Goal: Information Seeking & Learning: Learn about a topic

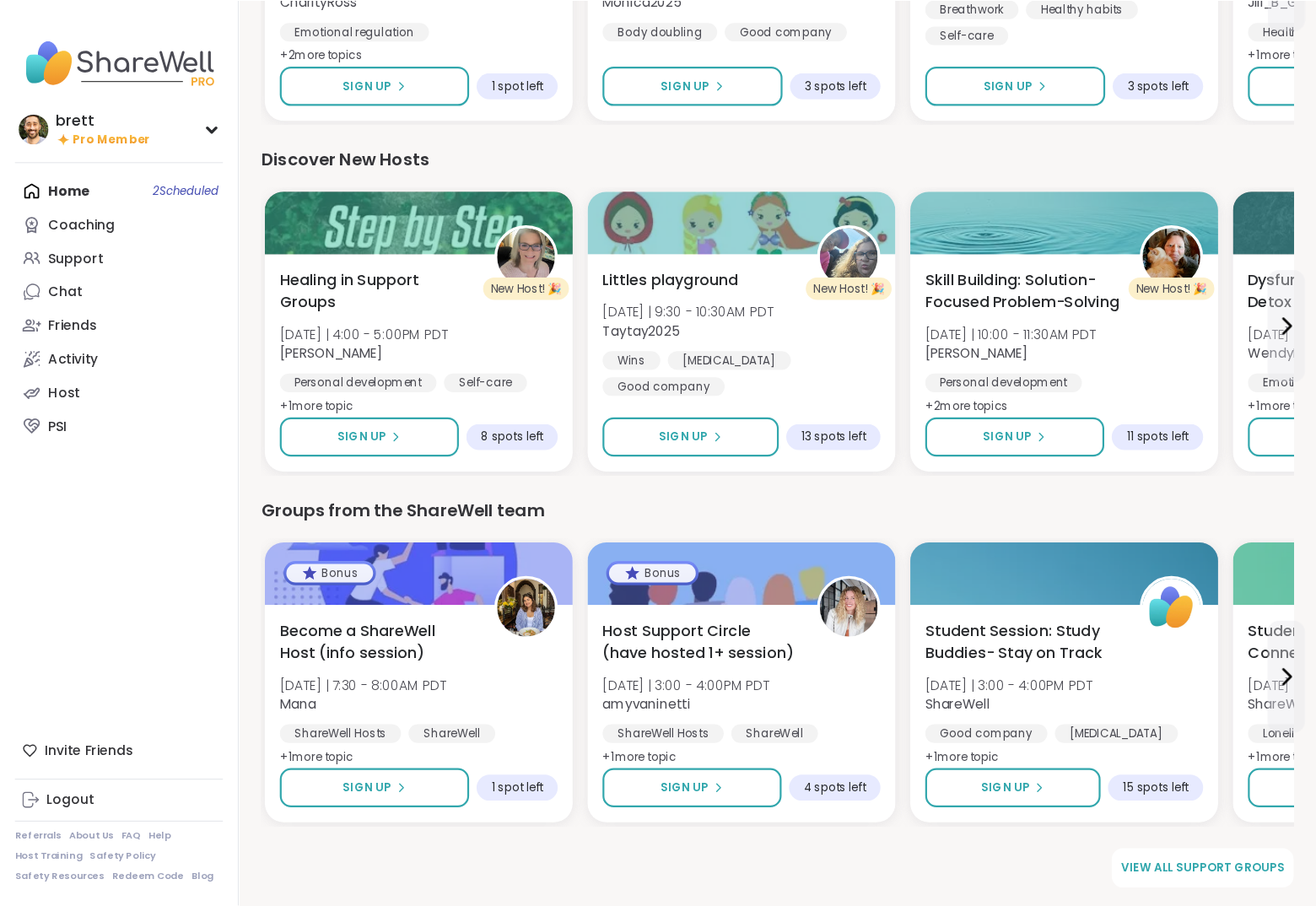
scroll to position [1843, 0]
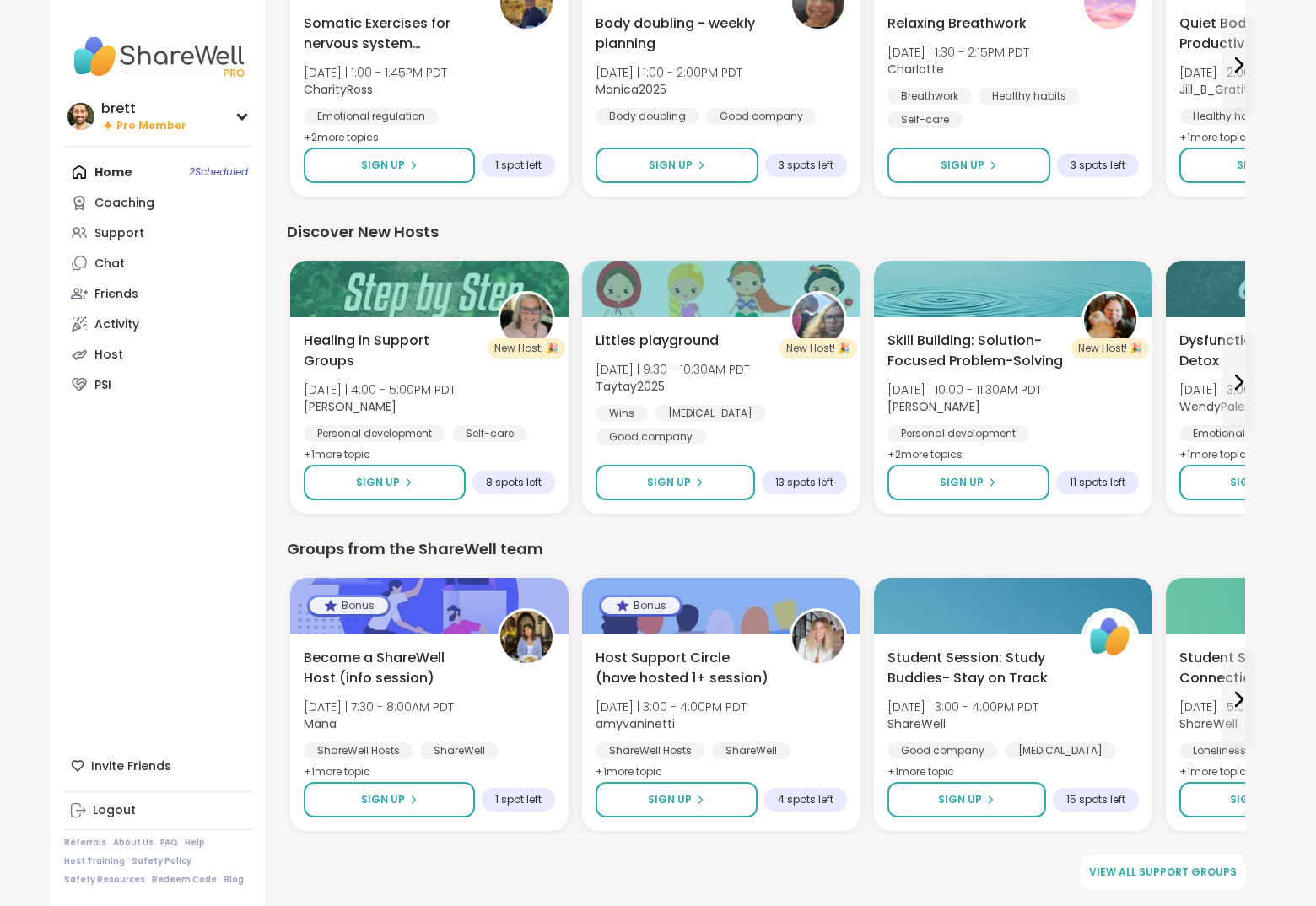
click at [142, 818] on div "Invite Friends Logout Referrals About Us FAQ Help Host Training Safety Policy S…" at bounding box center [158, 818] width 188 height 135
click at [126, 818] on div "Invite Friends Logout Referrals About Us FAQ Help Host Training Safety Policy S…" at bounding box center [158, 818] width 188 height 135
click at [120, 818] on link "About Us" at bounding box center [134, 843] width 41 height 12
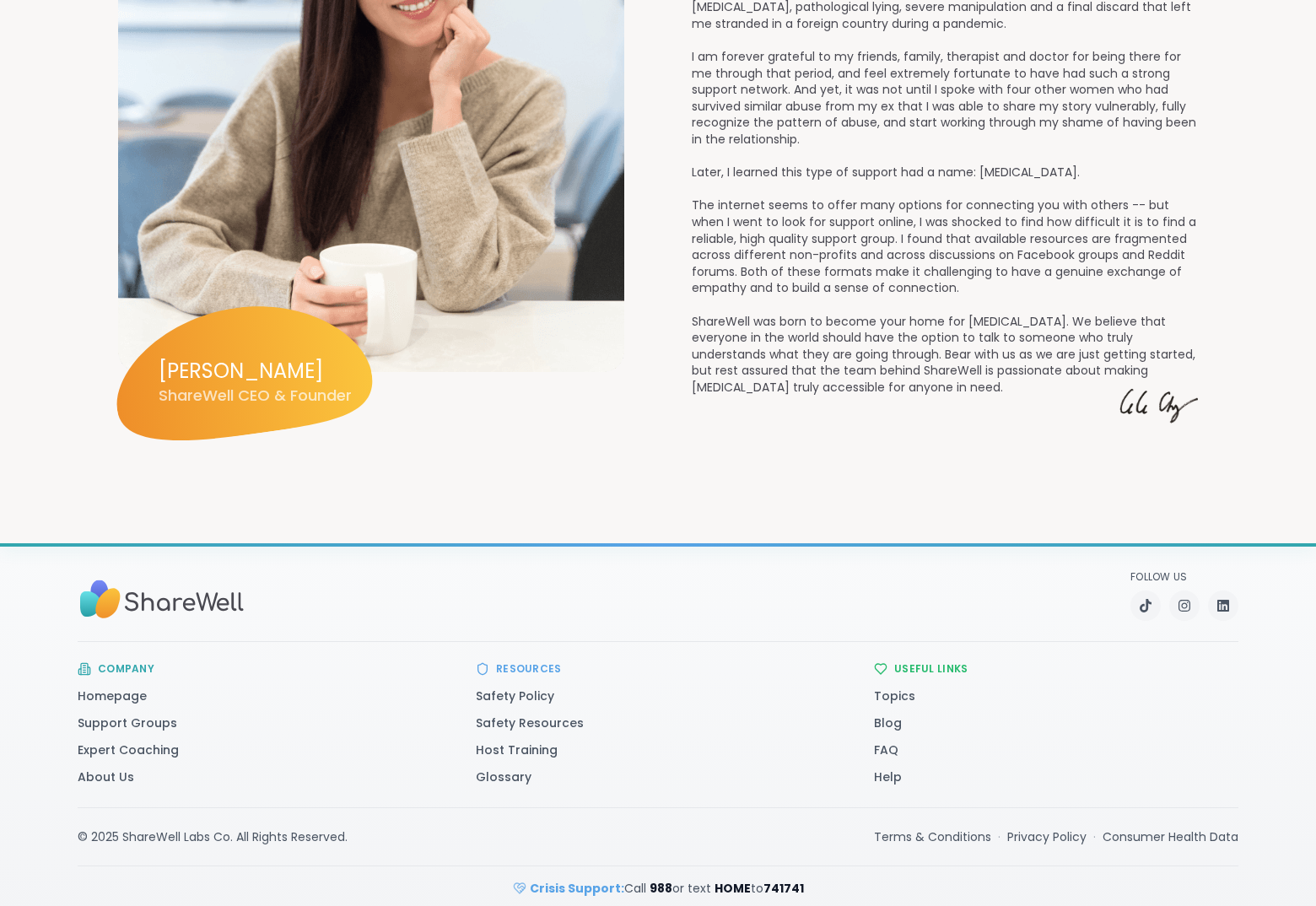
scroll to position [2204, 0]
